Goal: Task Accomplishment & Management: Manage account settings

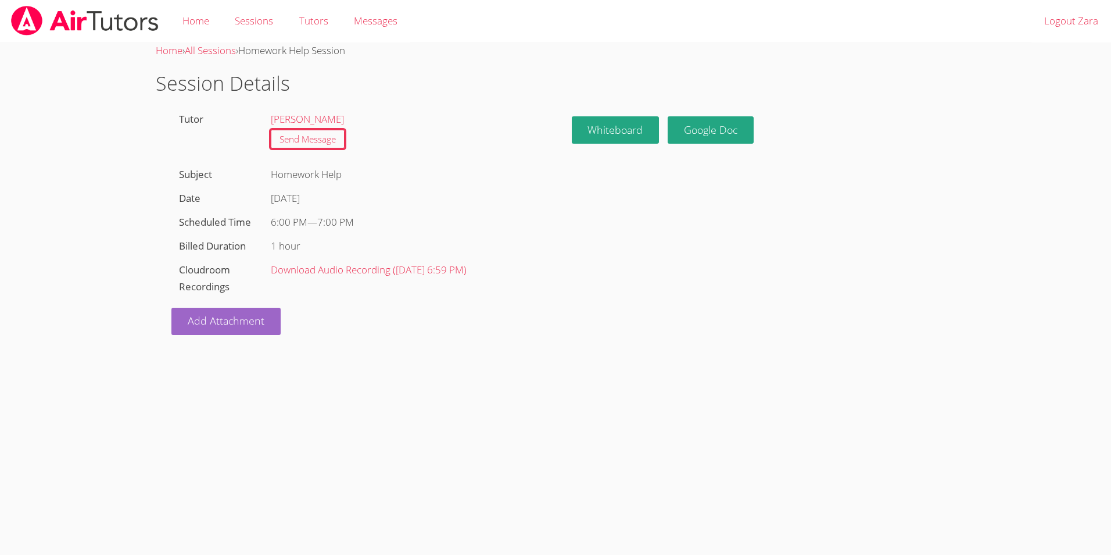
click at [377, 89] on h1 "Session Details" at bounding box center [556, 84] width 800 height 30
click at [320, 116] on link "[PERSON_NAME]" at bounding box center [307, 118] width 73 height 13
click at [621, 141] on button "Whiteboard" at bounding box center [616, 129] width 88 height 27
click at [698, 133] on link "Google Doc" at bounding box center [711, 129] width 86 height 27
click at [466, 78] on h1 "Session Details" at bounding box center [556, 84] width 800 height 30
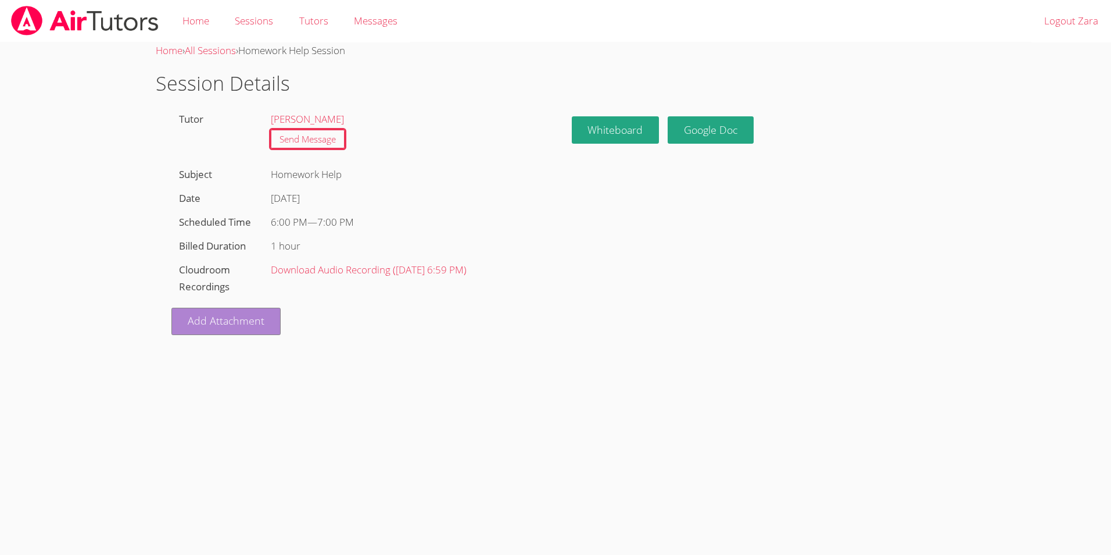
click at [248, 332] on link "Add Attachment" at bounding box center [225, 320] width 109 height 27
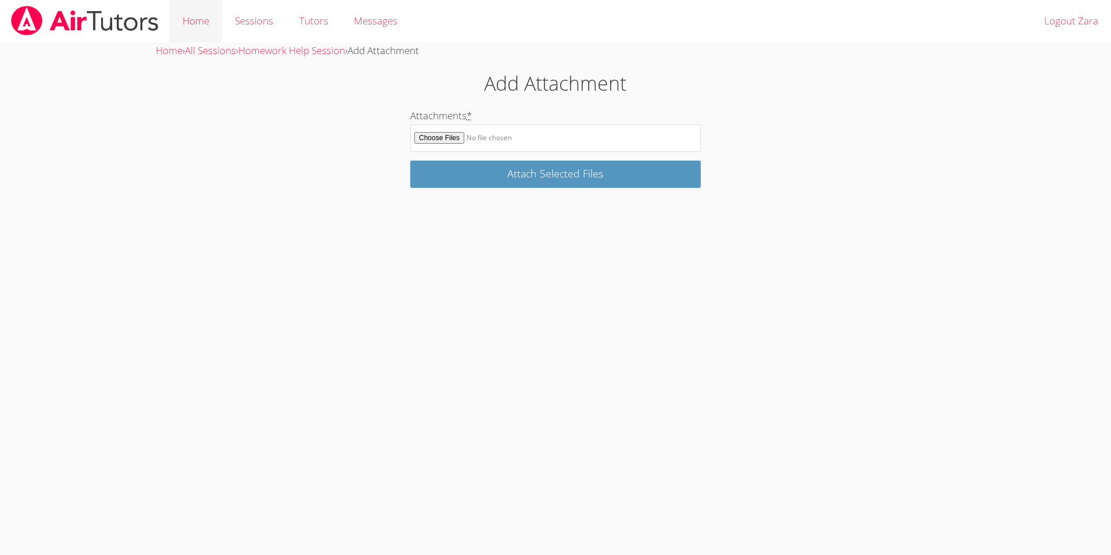
click at [216, 24] on link "Home" at bounding box center [196, 21] width 52 height 42
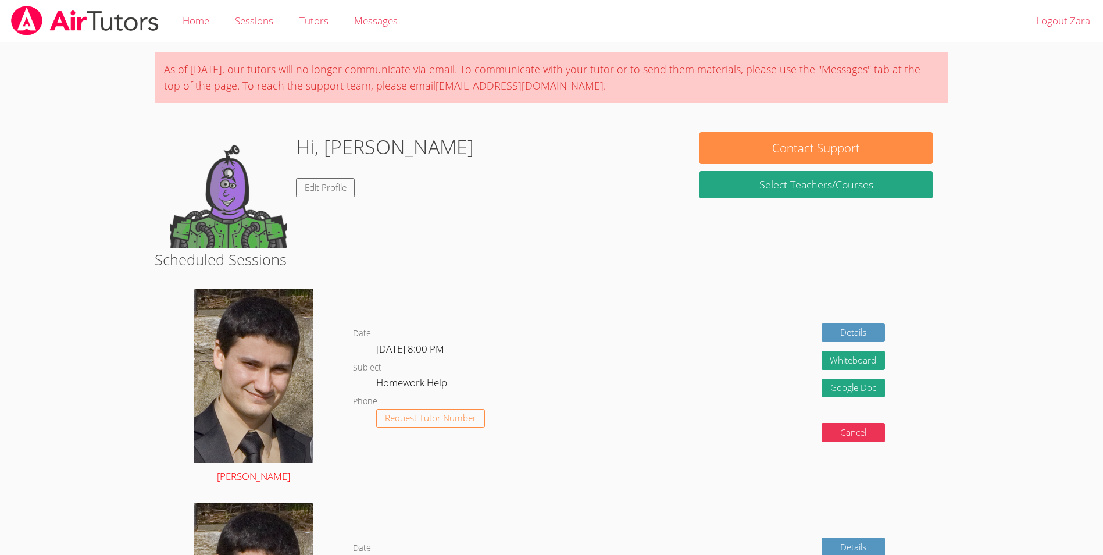
click at [264, 477] on link "[PERSON_NAME]" at bounding box center [254, 386] width 120 height 196
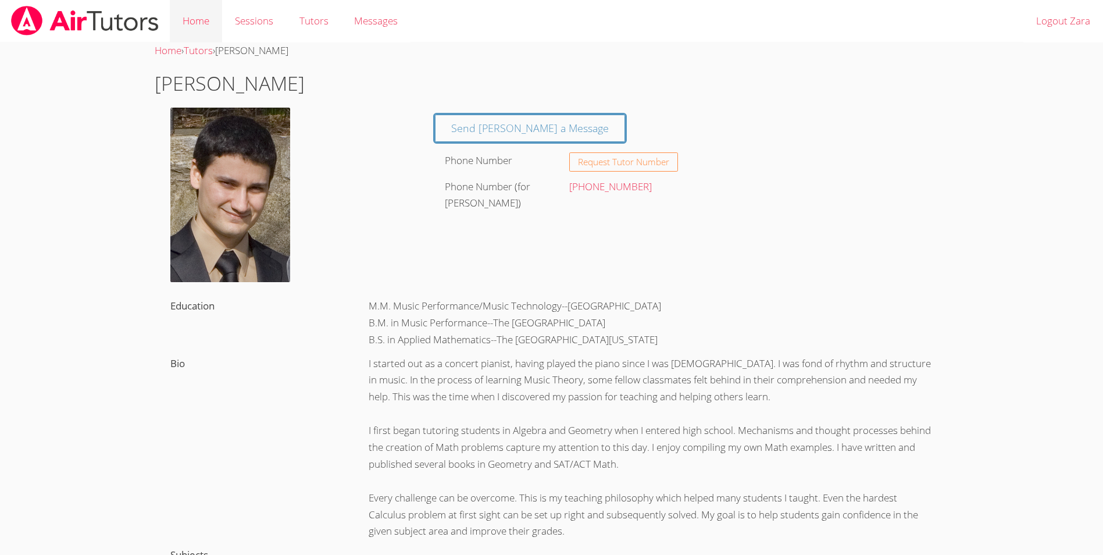
click at [206, 15] on link "Home" at bounding box center [196, 21] width 52 height 42
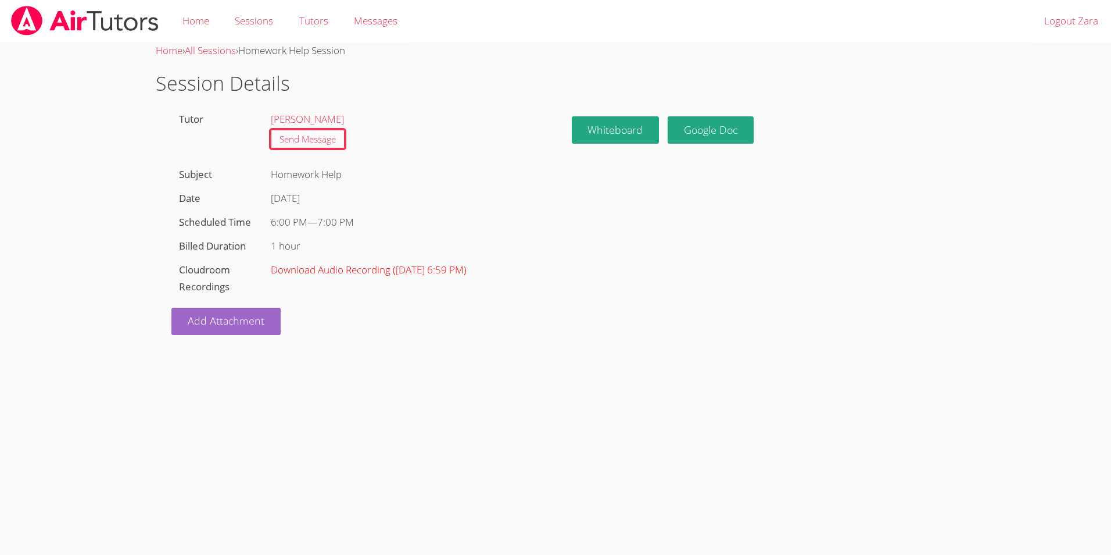
click at [345, 269] on link "Download Audio Recording ( Aug 29, 2025 6:59 PM )" at bounding box center [369, 269] width 196 height 13
click at [769, 57] on div "Home › All Sessions › Homework Help Session" at bounding box center [556, 50] width 800 height 17
click at [162, 48] on link "Home" at bounding box center [169, 50] width 27 height 13
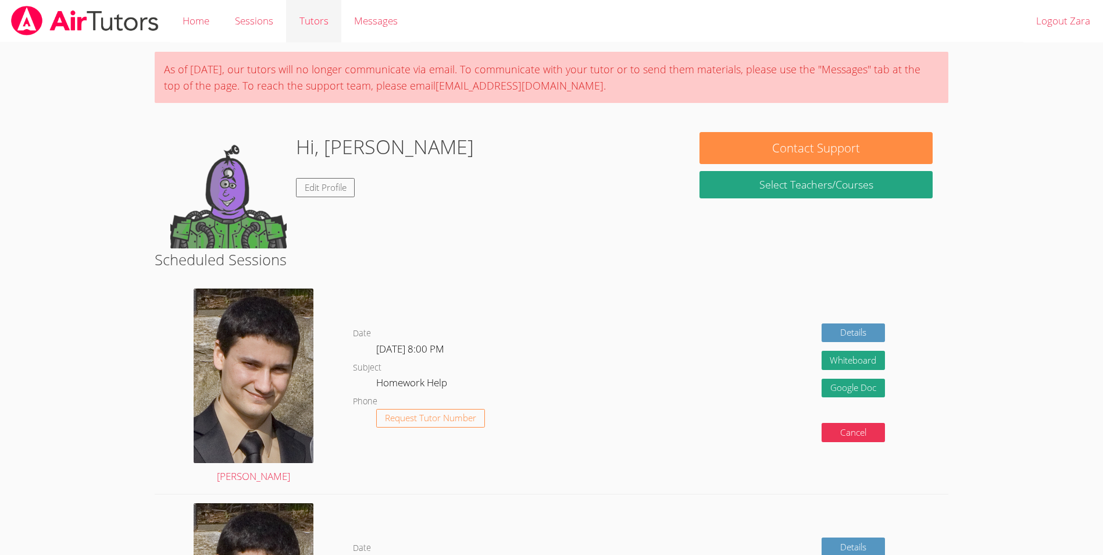
click at [326, 27] on link "Tutors" at bounding box center [313, 21] width 55 height 42
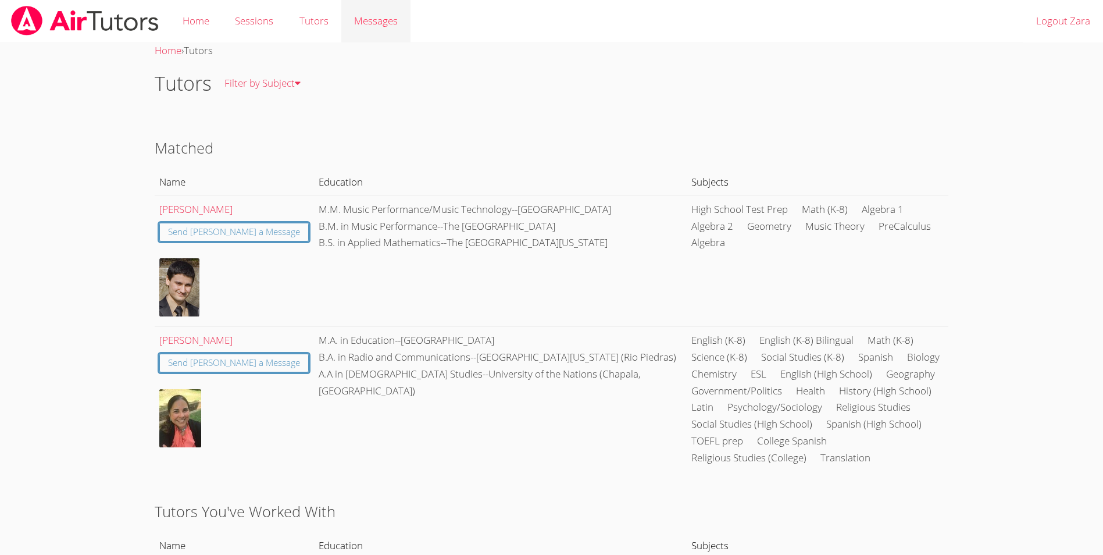
click at [345, 28] on link "Messages" at bounding box center [375, 21] width 69 height 42
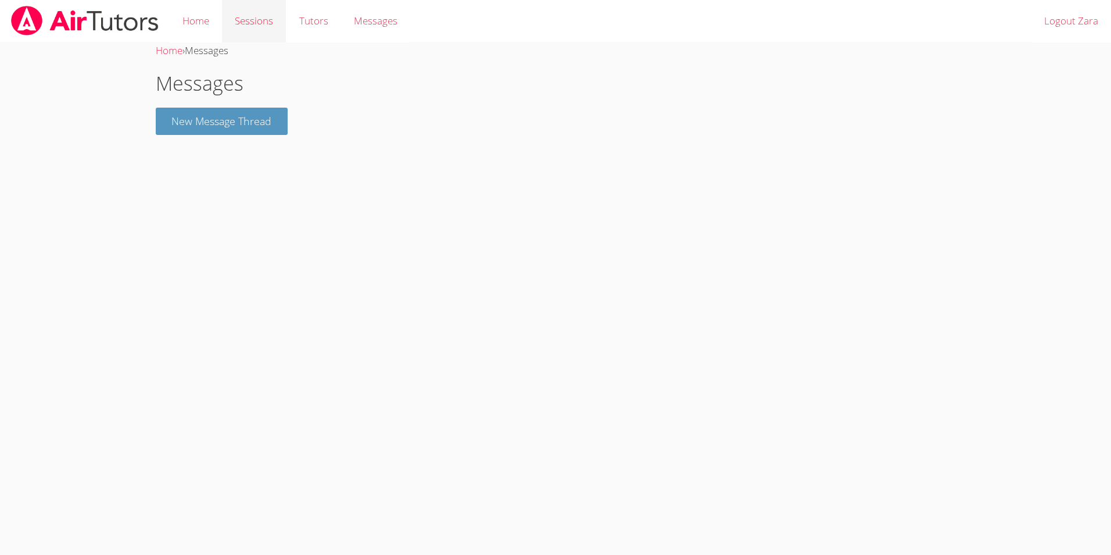
click at [276, 22] on link "Sessions" at bounding box center [254, 21] width 64 height 42
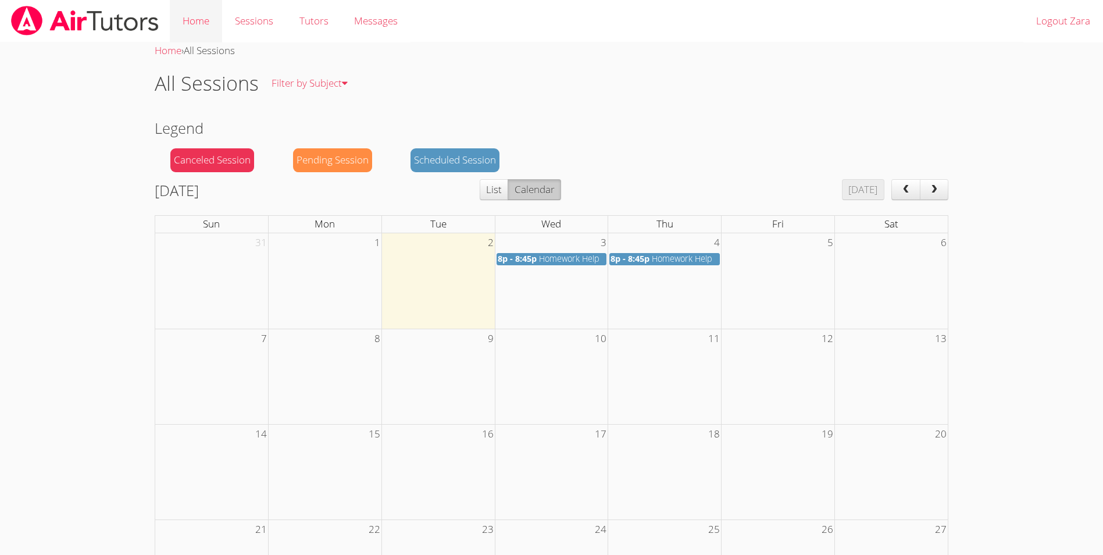
click at [196, 28] on link "Home" at bounding box center [196, 21] width 52 height 42
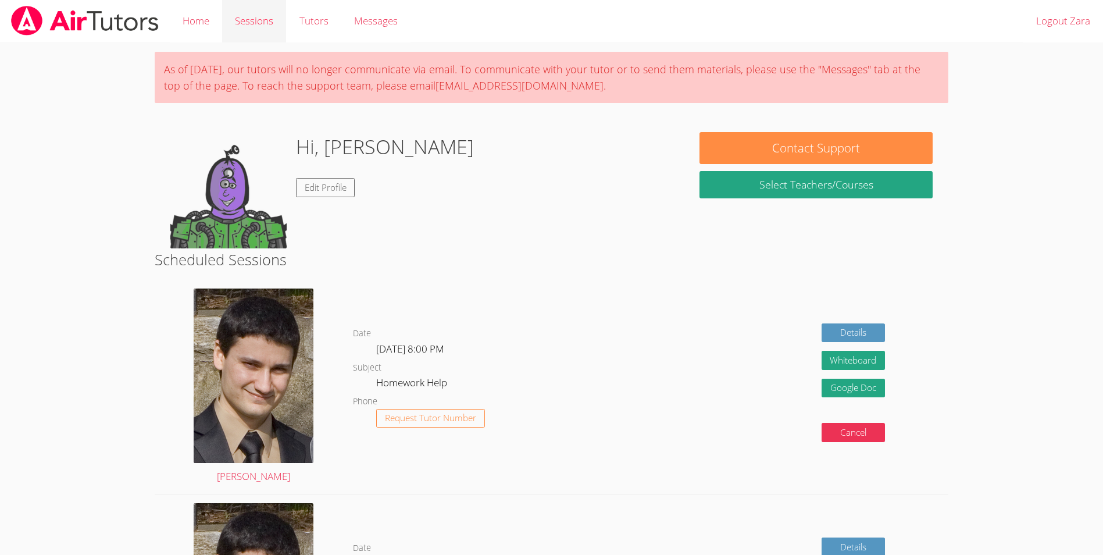
click at [237, 23] on link "Sessions" at bounding box center [254, 21] width 64 height 42
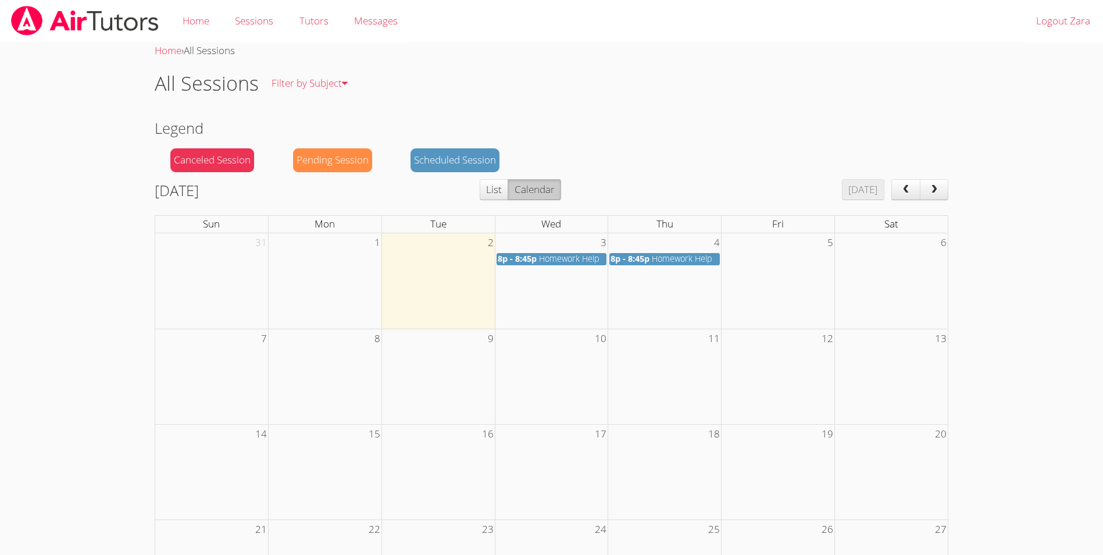
click at [912, 201] on div "September 2025 Today List Calendar" at bounding box center [552, 192] width 794 height 26
click at [908, 188] on span "prev" at bounding box center [906, 190] width 12 height 10
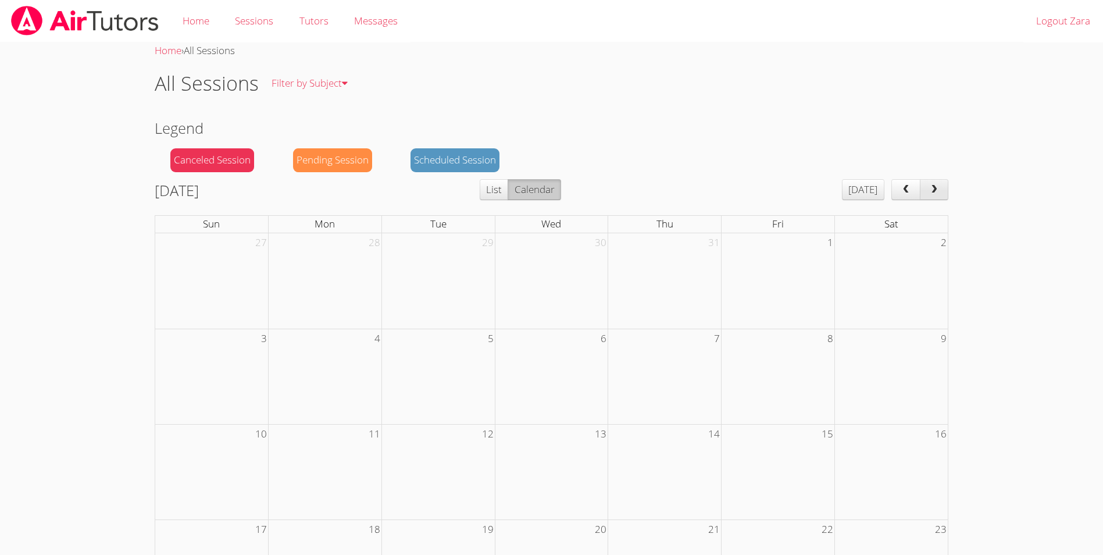
click at [936, 191] on span "next" at bounding box center [934, 190] width 12 height 10
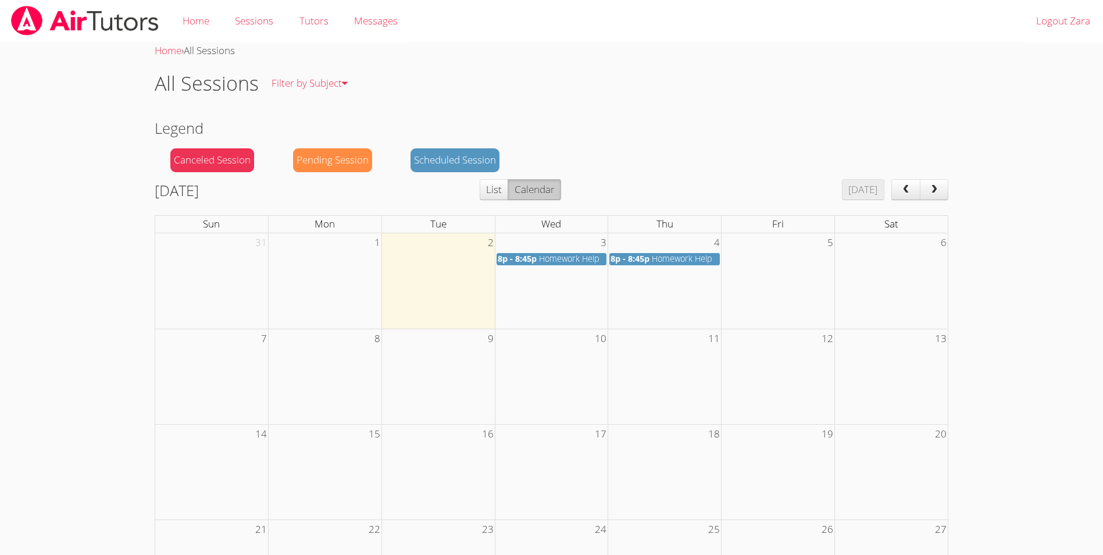
click at [523, 256] on span "8p - 8:45p" at bounding box center [517, 258] width 39 height 11
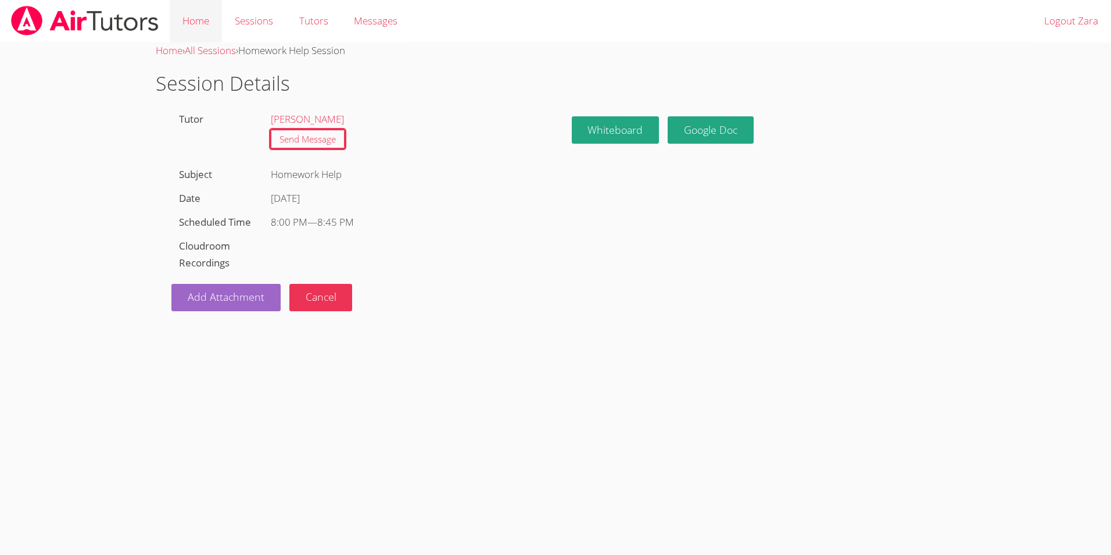
click at [209, 12] on link "Home" at bounding box center [196, 21] width 52 height 42
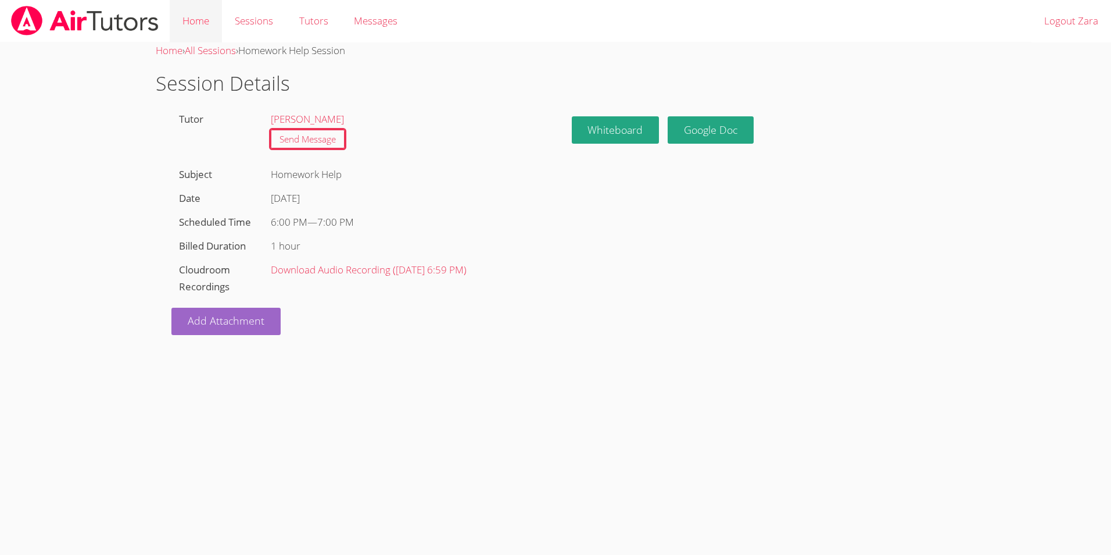
click at [208, 16] on link "Home" at bounding box center [196, 21] width 52 height 42
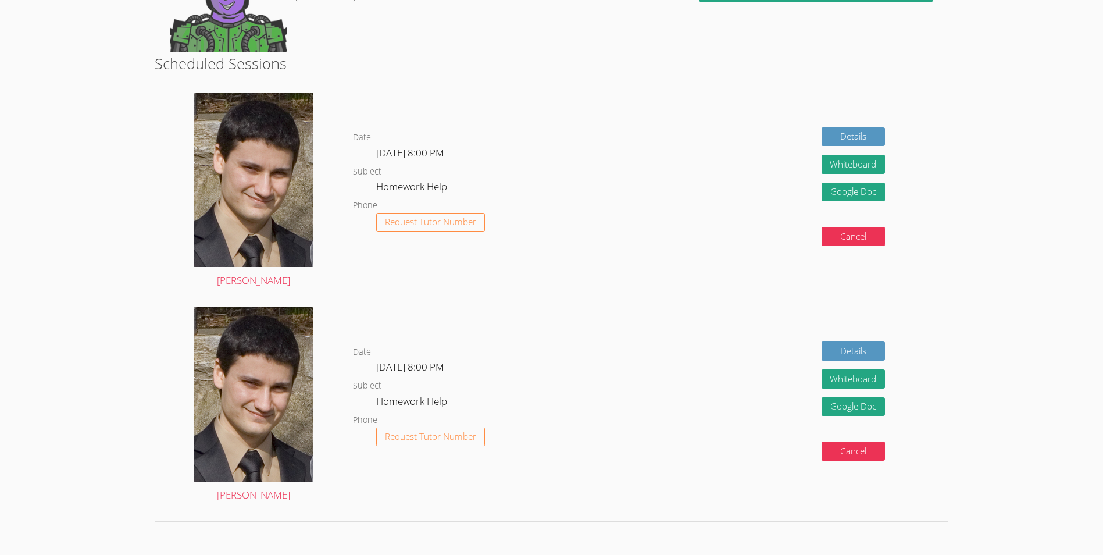
scroll to position [199, 0]
